Goal: Task Accomplishment & Management: Manage account settings

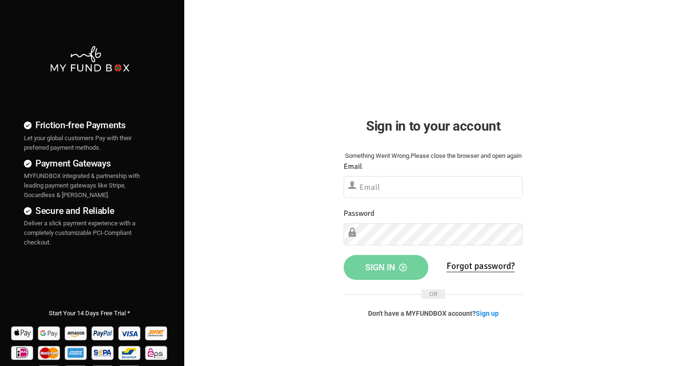
click at [427, 198] on input "text" at bounding box center [433, 187] width 179 height 22
type input "[EMAIL_ADDRESS][DOMAIN_NAME]"
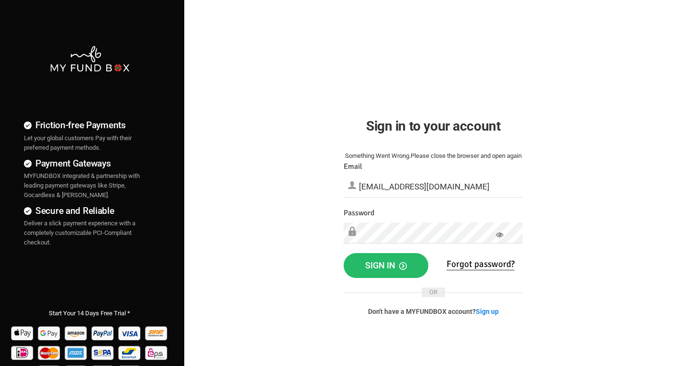
click at [499, 239] on icon at bounding box center [500, 235] width 8 height 8
click at [376, 270] on span "Sign in" at bounding box center [386, 265] width 42 height 10
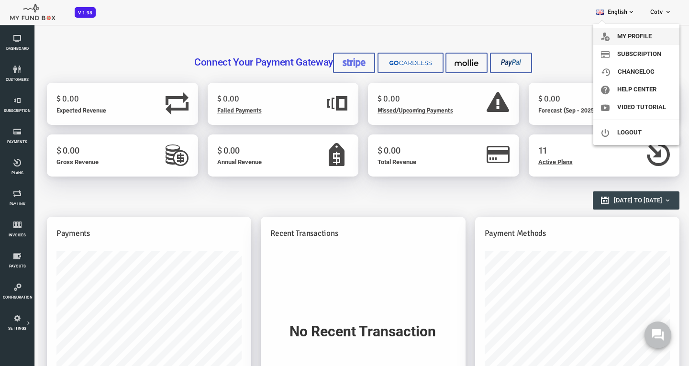
click at [641, 32] on link "My profile" at bounding box center [636, 36] width 86 height 17
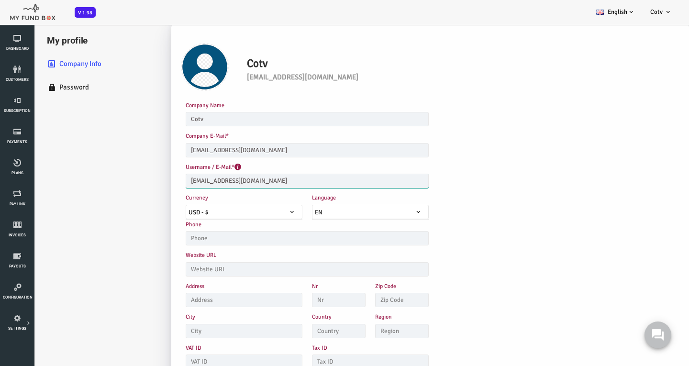
click at [237, 178] on input "[EMAIL_ADDRESS][DOMAIN_NAME]" at bounding box center [279, 181] width 243 height 14
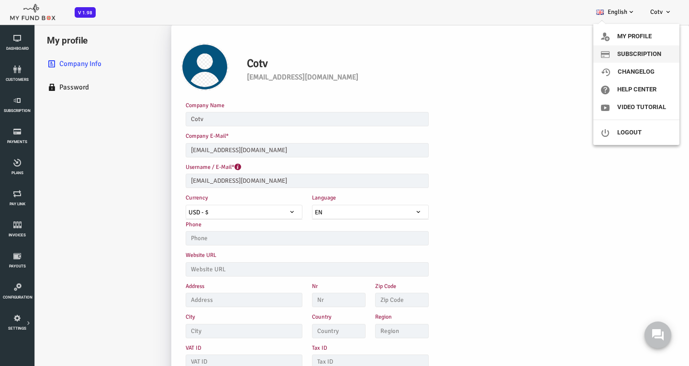
click at [636, 51] on link "Subscription" at bounding box center [636, 53] width 86 height 17
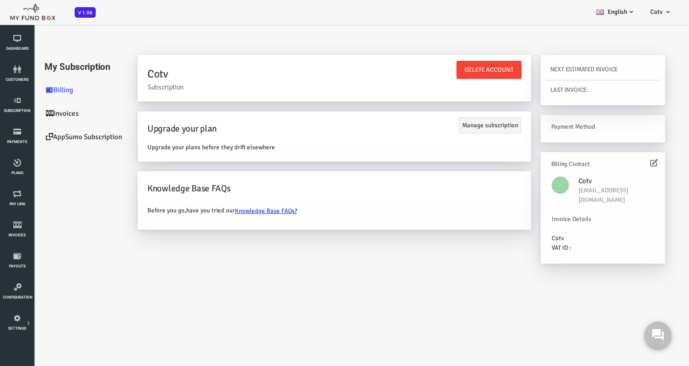
click at [70, 136] on link "AppSumo Subscription" at bounding box center [58, 136] width 96 height 23
